Goal: Task Accomplishment & Management: Use online tool/utility

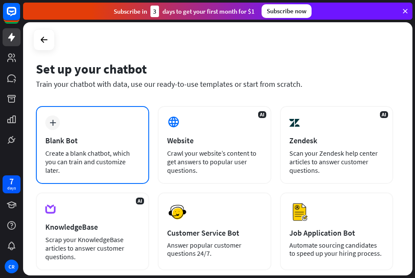
click at [78, 132] on div "plus Blank Bot Create a blank chatbot, which you can train and customize later." at bounding box center [92, 145] width 113 height 78
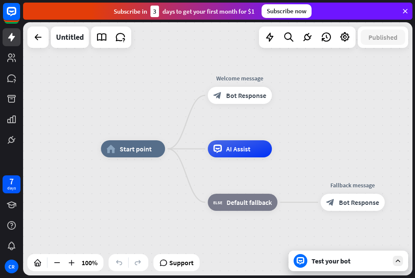
click at [28, 32] on div at bounding box center [37, 37] width 21 height 21
click at [240, 80] on div "Edit name" at bounding box center [232, 76] width 35 height 13
click at [150, 152] on span "Start point" at bounding box center [136, 149] width 32 height 9
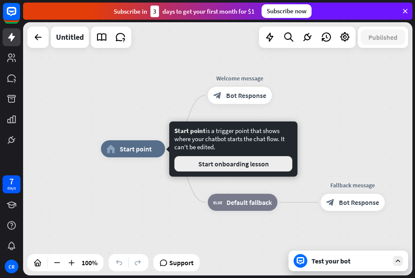
click at [200, 161] on button "Start onboarding lesson" at bounding box center [234, 163] width 118 height 15
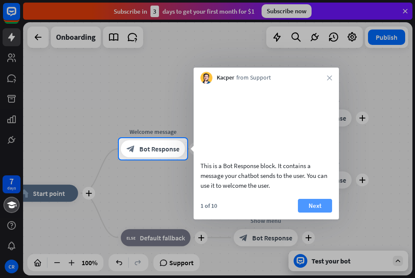
click at [317, 213] on button "Next" at bounding box center [315, 206] width 34 height 14
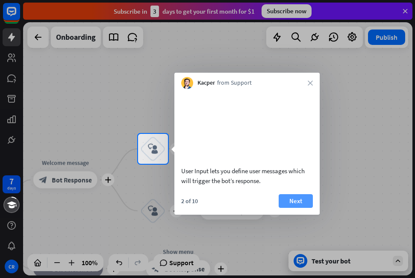
click at [306, 208] on button "Next" at bounding box center [296, 201] width 34 height 14
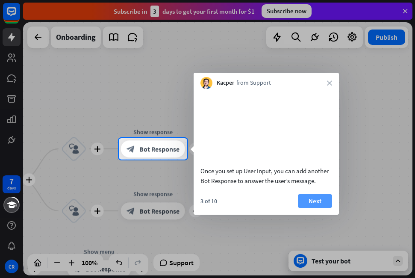
click at [312, 208] on button "Next" at bounding box center [315, 201] width 34 height 14
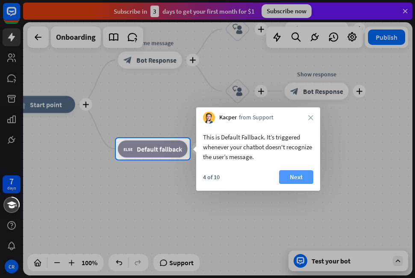
click at [288, 180] on button "Next" at bounding box center [296, 177] width 34 height 14
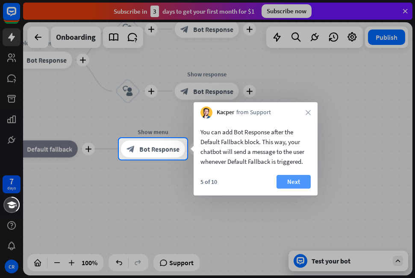
click at [295, 182] on button "Next" at bounding box center [294, 182] width 34 height 14
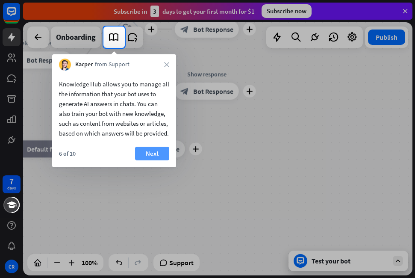
click at [161, 160] on button "Next" at bounding box center [152, 154] width 34 height 14
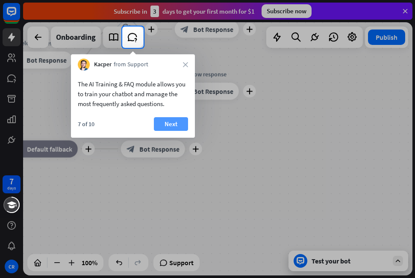
click at [173, 123] on button "Next" at bounding box center [171, 124] width 34 height 14
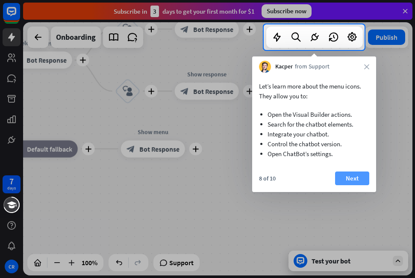
click at [348, 180] on button "Next" at bounding box center [352, 179] width 34 height 14
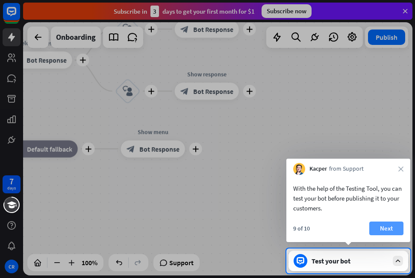
click at [378, 231] on button "Next" at bounding box center [387, 229] width 34 height 14
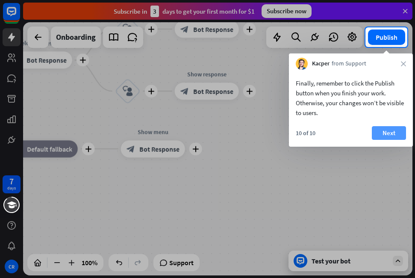
click at [388, 130] on button "Next" at bounding box center [389, 133] width 34 height 14
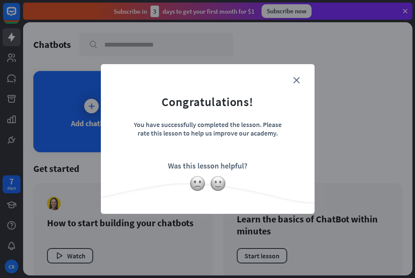
click at [305, 72] on div "close Congratulations! You have successfully completed the lesson. Please rate …" at bounding box center [208, 139] width 214 height 150
click at [291, 80] on form "Congratulations! You have successfully completed the lesson. Please rate this l…" at bounding box center [208, 126] width 192 height 102
click at [298, 79] on icon "close" at bounding box center [296, 80] width 6 height 6
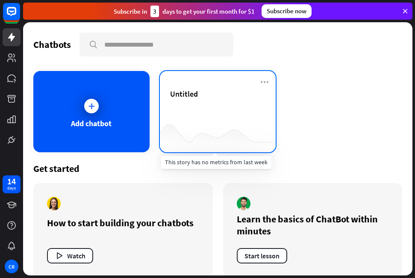
click at [226, 124] on div at bounding box center [218, 135] width 116 height 33
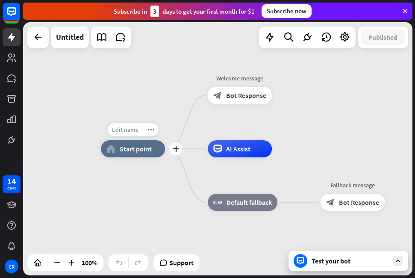
click at [132, 133] on span "Edit name" at bounding box center [125, 130] width 27 height 8
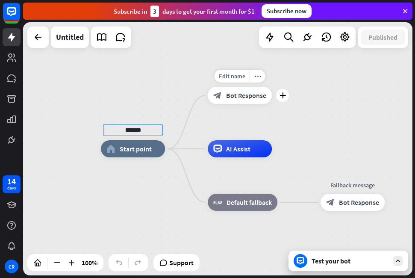
type input "******"
click at [232, 106] on div "****** home_2 Start point Edit name more_horiz plus block_bot_response Bot Resp…" at bounding box center [218, 148] width 390 height 253
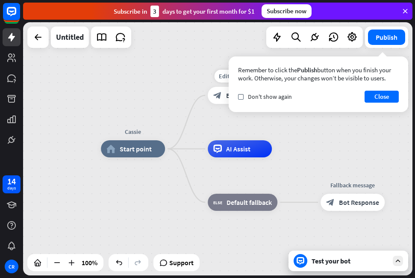
click at [228, 100] on div "block_bot_response Bot Response" at bounding box center [240, 95] width 64 height 17
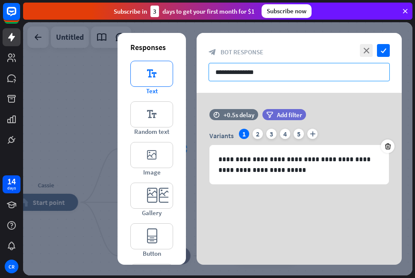
drag, startPoint x: 273, startPoint y: 68, endPoint x: 166, endPoint y: 71, distance: 107.4
click at [197, 71] on div "**********" at bounding box center [299, 149] width 205 height 232
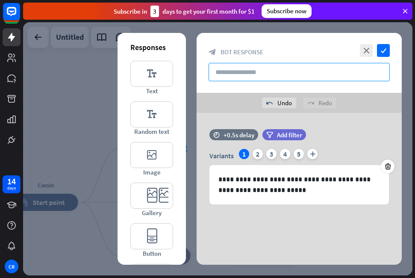
paste input "**********"
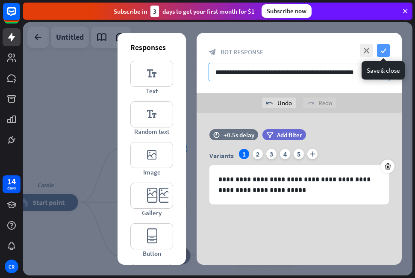
type input "**********"
click at [384, 51] on icon "check" at bounding box center [383, 50] width 13 height 13
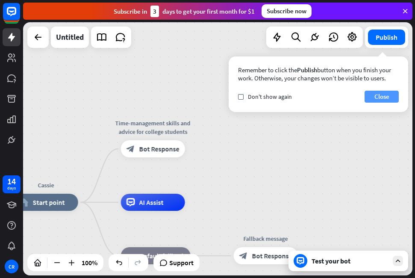
click at [375, 97] on button "Close" at bounding box center [382, 97] width 34 height 12
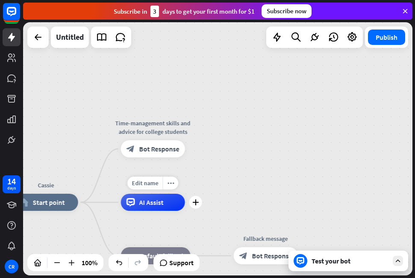
click at [172, 211] on div "Edit name more_horiz plus AI Assist" at bounding box center [153, 202] width 64 height 17
click at [195, 204] on icon "plus" at bounding box center [195, 202] width 6 height 6
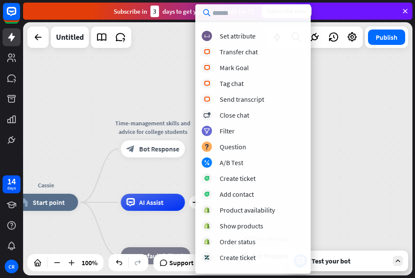
scroll to position [142, 0]
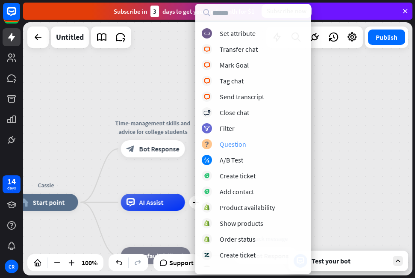
click at [230, 145] on div "Question" at bounding box center [233, 144] width 27 height 9
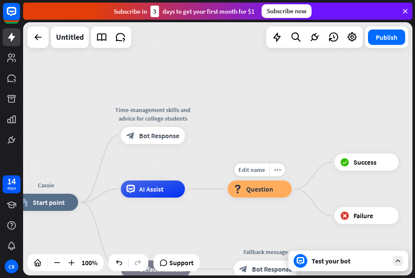
click at [255, 195] on div "block_question Question" at bounding box center [260, 188] width 64 height 17
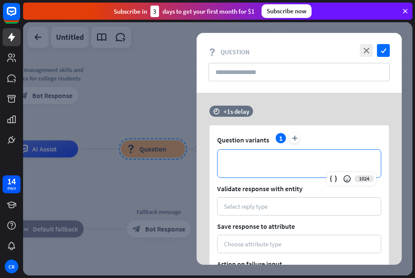
click at [284, 163] on p "**********" at bounding box center [299, 163] width 146 height 11
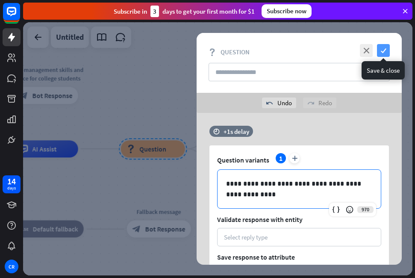
click at [385, 49] on icon "check" at bounding box center [383, 50] width 13 height 13
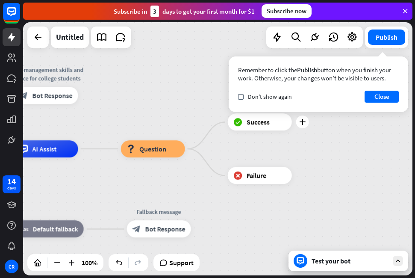
click at [260, 127] on div "block_success Success" at bounding box center [260, 122] width 64 height 17
click at [397, 41] on button "Publish" at bounding box center [386, 37] width 37 height 15
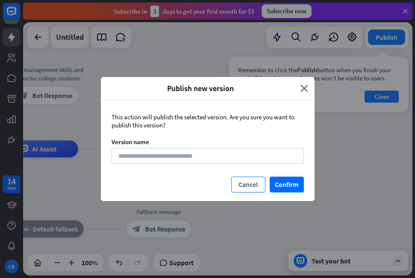
click at [246, 184] on button "Cancel" at bounding box center [248, 185] width 34 height 16
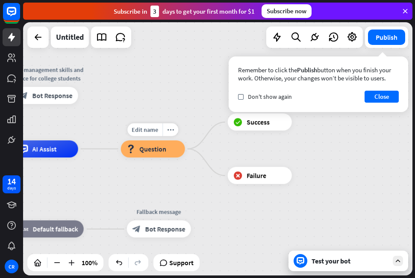
click at [167, 156] on div "block_question Question" at bounding box center [153, 148] width 64 height 17
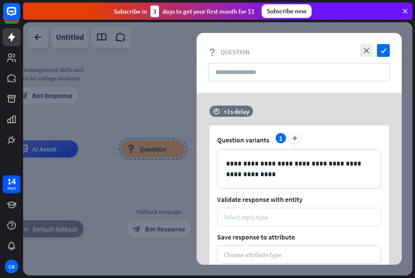
click at [299, 217] on div "Select reply type" at bounding box center [299, 217] width 151 height 8
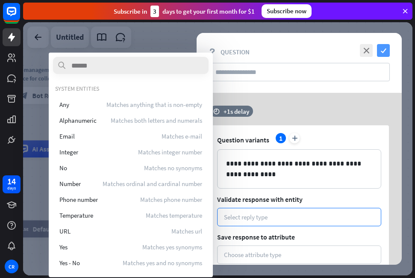
click at [385, 53] on icon "check" at bounding box center [383, 50] width 13 height 13
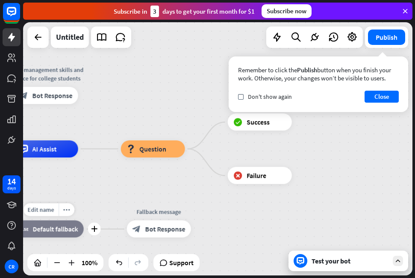
click at [80, 228] on div "block_fallback Default fallback" at bounding box center [49, 229] width 70 height 17
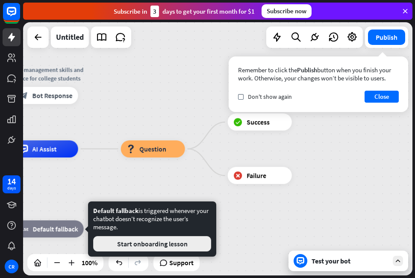
click at [125, 241] on button "Start onboarding lesson" at bounding box center [152, 243] width 118 height 15
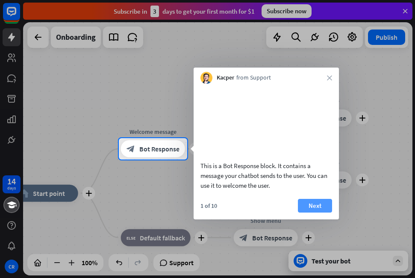
click at [316, 213] on button "Next" at bounding box center [315, 206] width 34 height 14
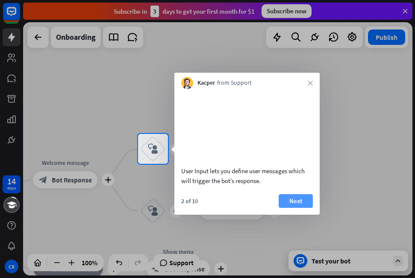
click at [305, 208] on button "Next" at bounding box center [296, 201] width 34 height 14
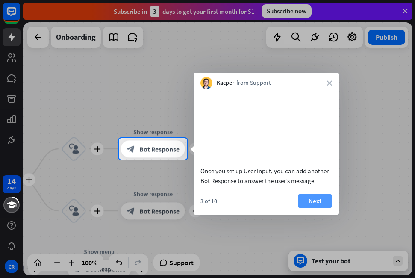
click at [317, 208] on button "Next" at bounding box center [315, 201] width 34 height 14
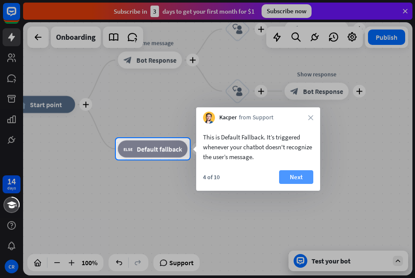
click at [301, 175] on button "Next" at bounding box center [296, 177] width 34 height 14
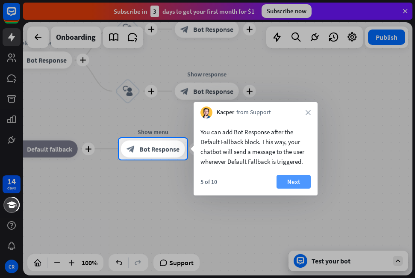
click at [304, 181] on button "Next" at bounding box center [294, 182] width 34 height 14
